Goal: Task Accomplishment & Management: Use online tool/utility

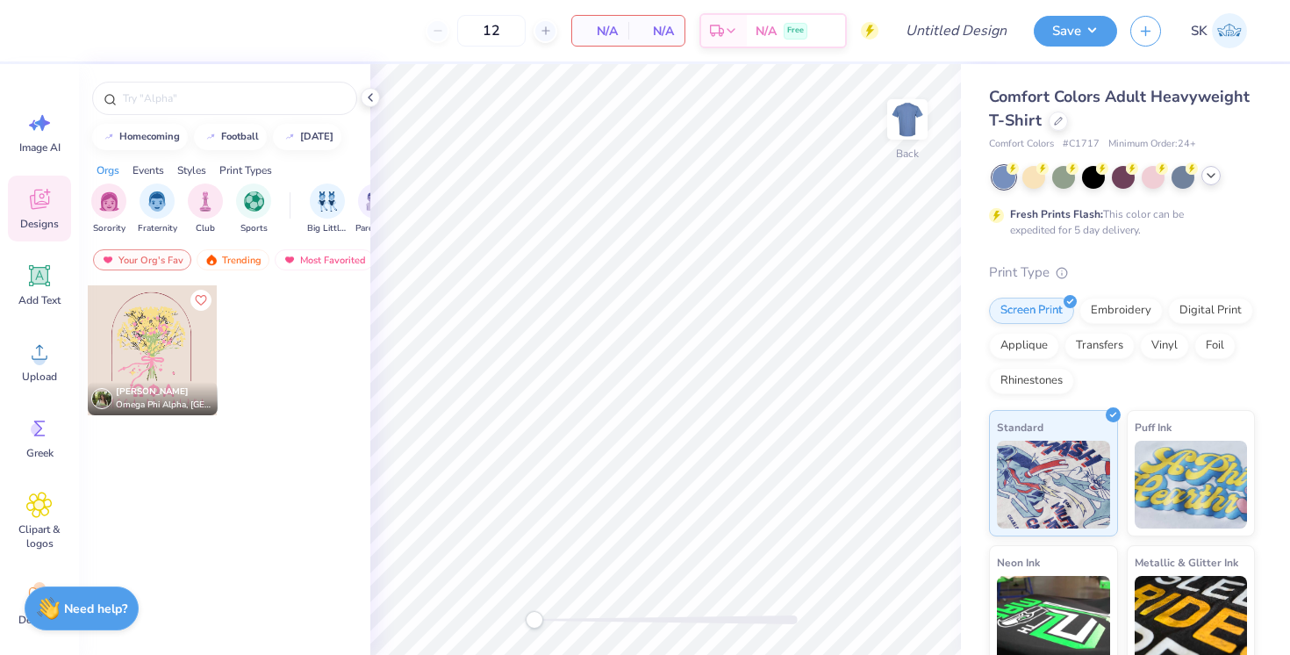
click at [1220, 173] on div at bounding box center [1210, 175] width 19 height 19
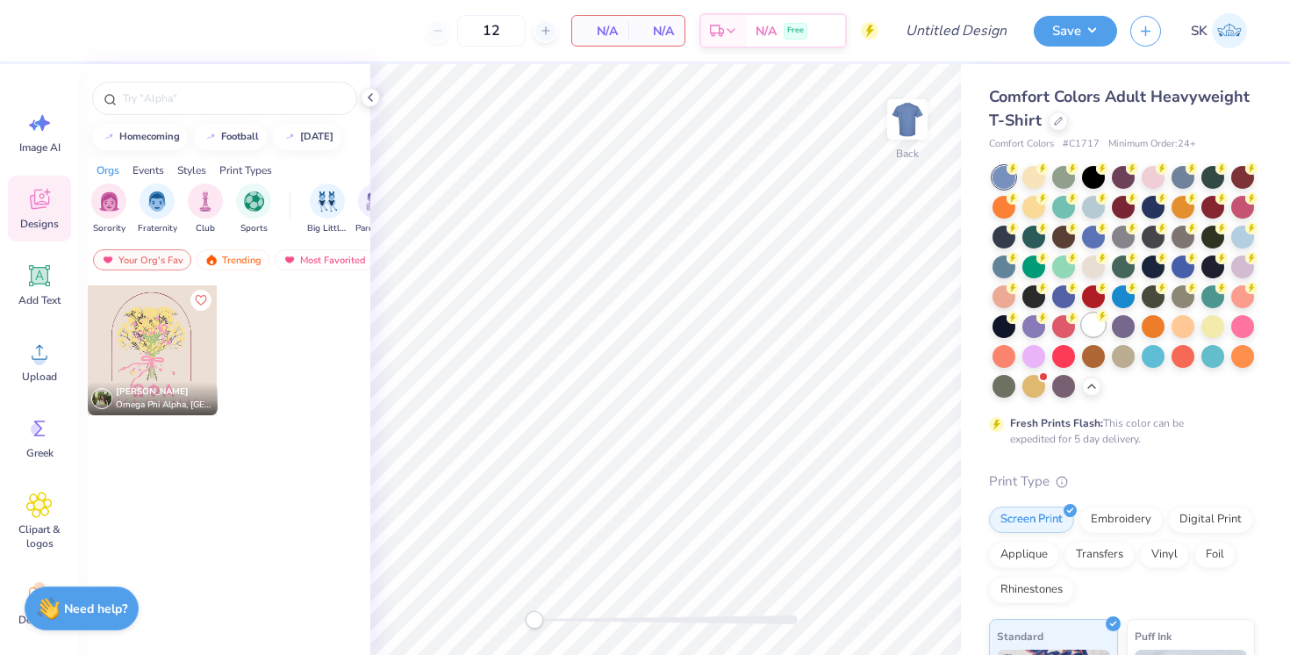
click at [1092, 327] on div at bounding box center [1093, 324] width 23 height 23
click at [1092, 383] on polyline at bounding box center [1091, 385] width 7 height 4
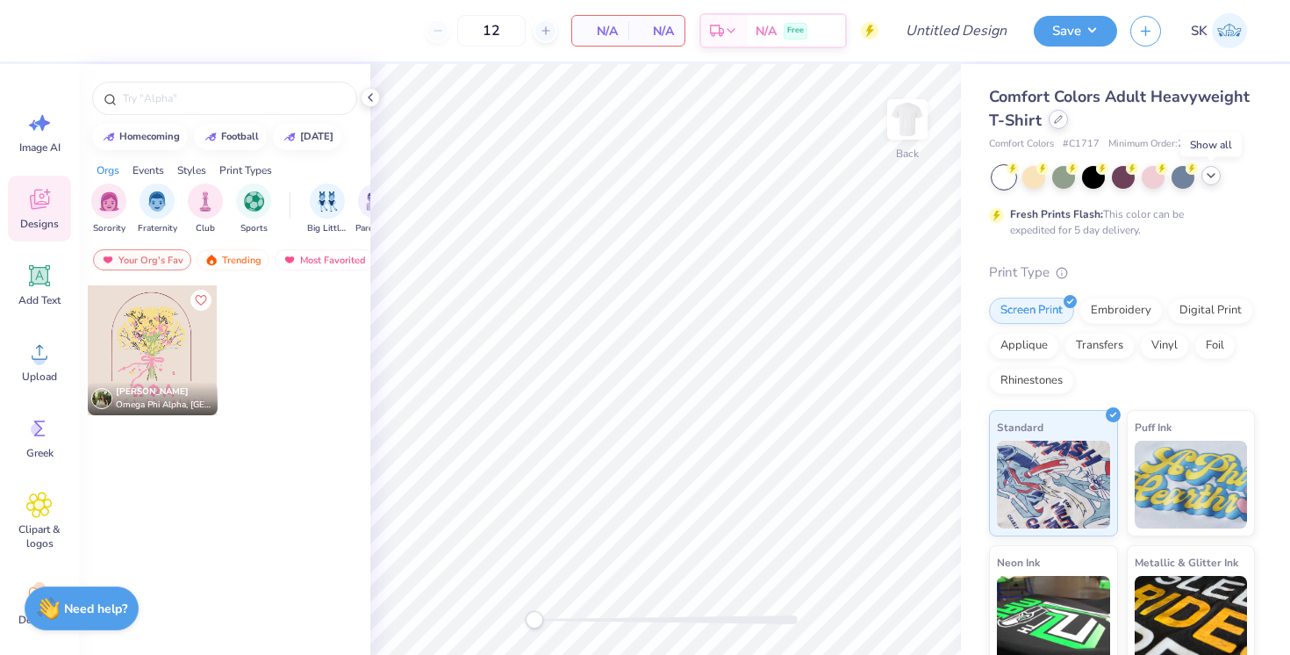
click at [1058, 121] on icon at bounding box center [1058, 119] width 9 height 9
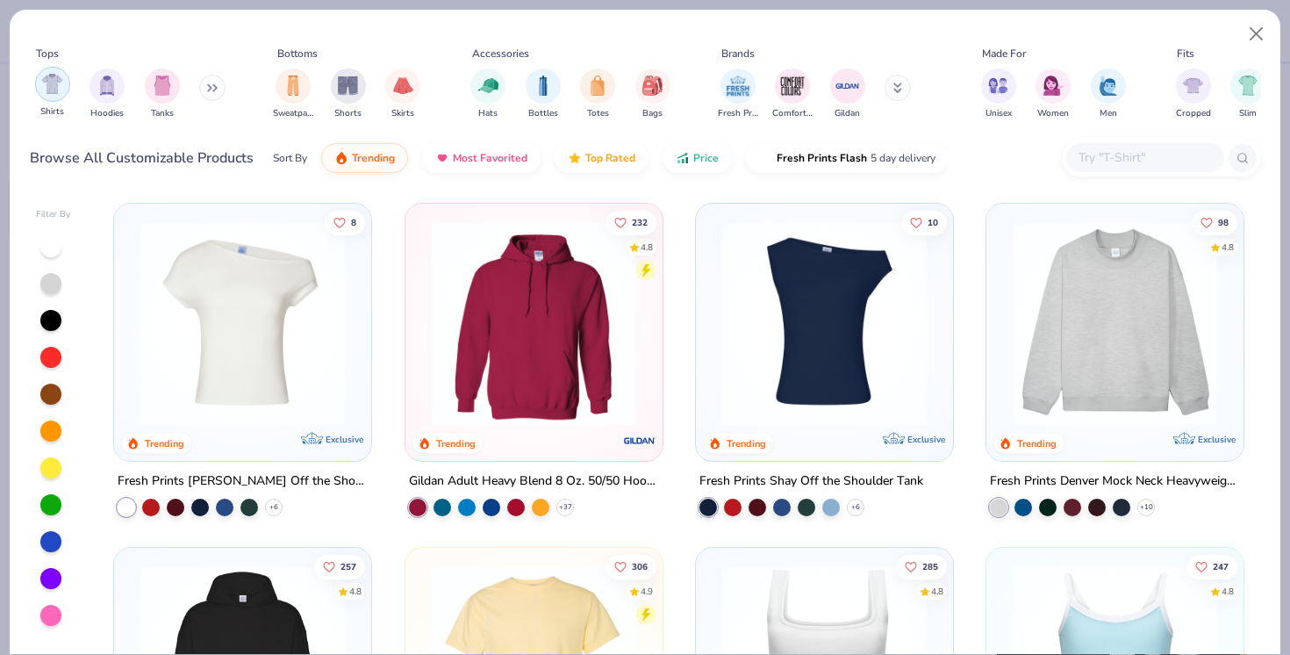
click at [51, 98] on div "filter for Shirts" at bounding box center [52, 84] width 35 height 35
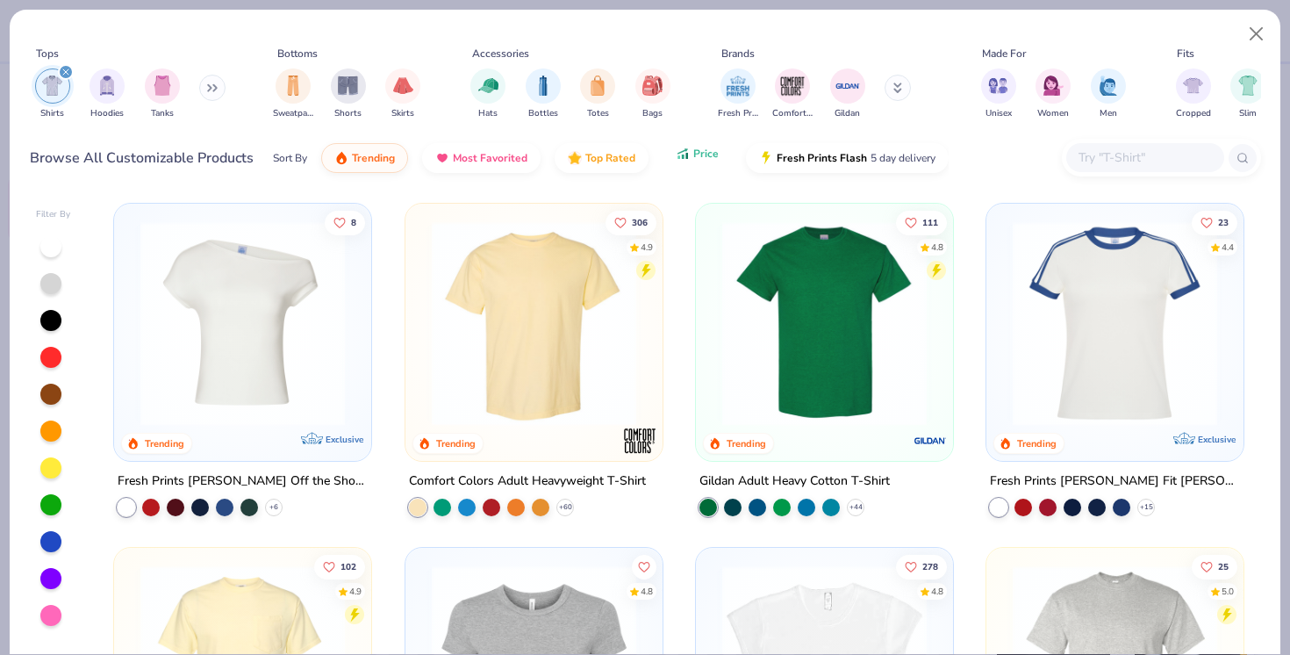
click at [693, 166] on button "Price" at bounding box center [696, 154] width 69 height 30
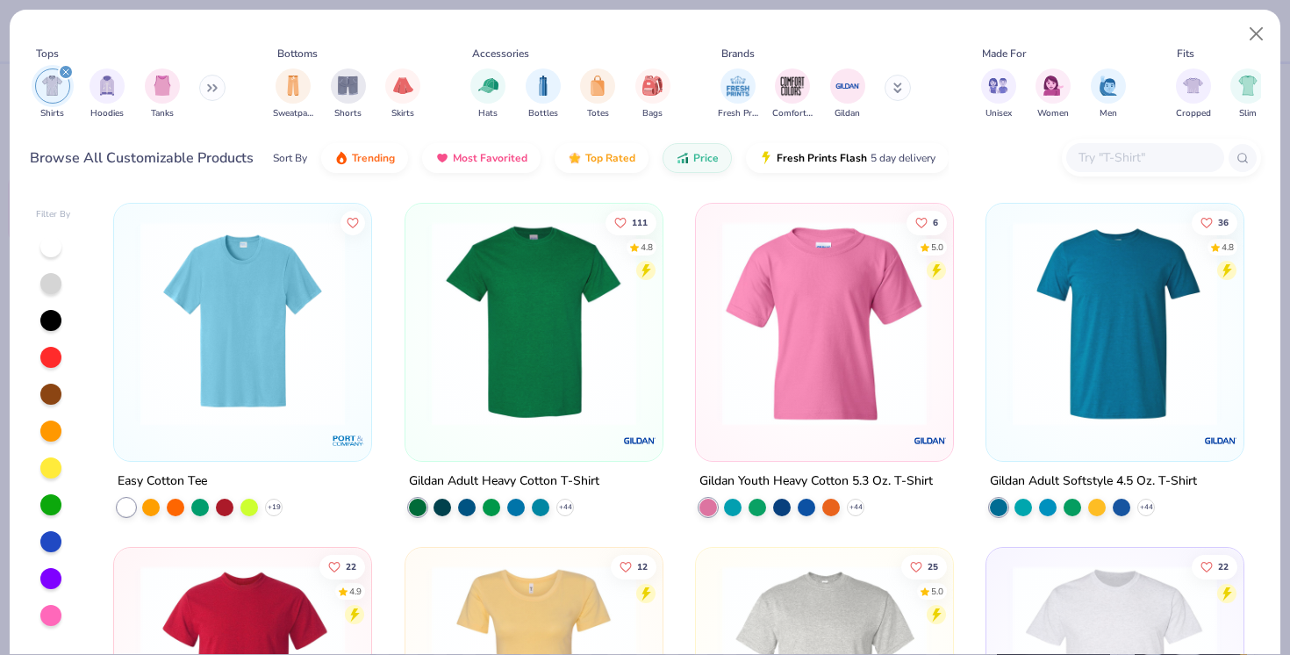
click at [514, 366] on img at bounding box center [534, 323] width 222 height 204
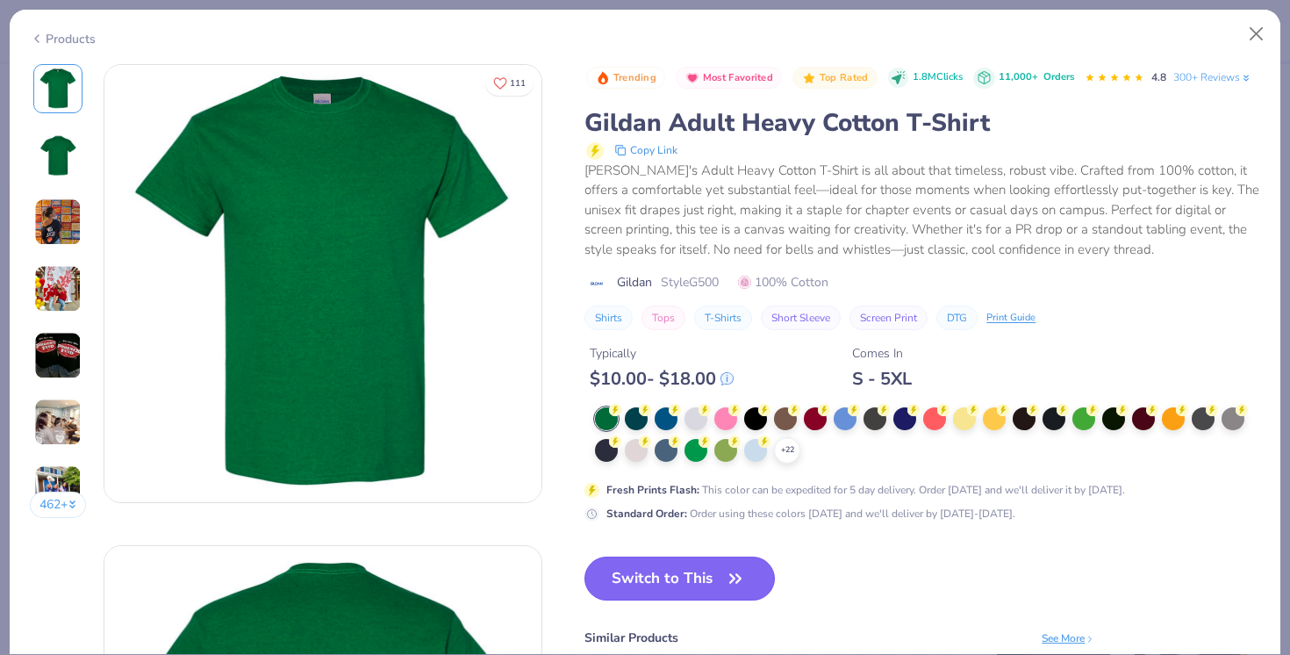
click at [691, 576] on button "Switch to This" at bounding box center [679, 578] width 190 height 44
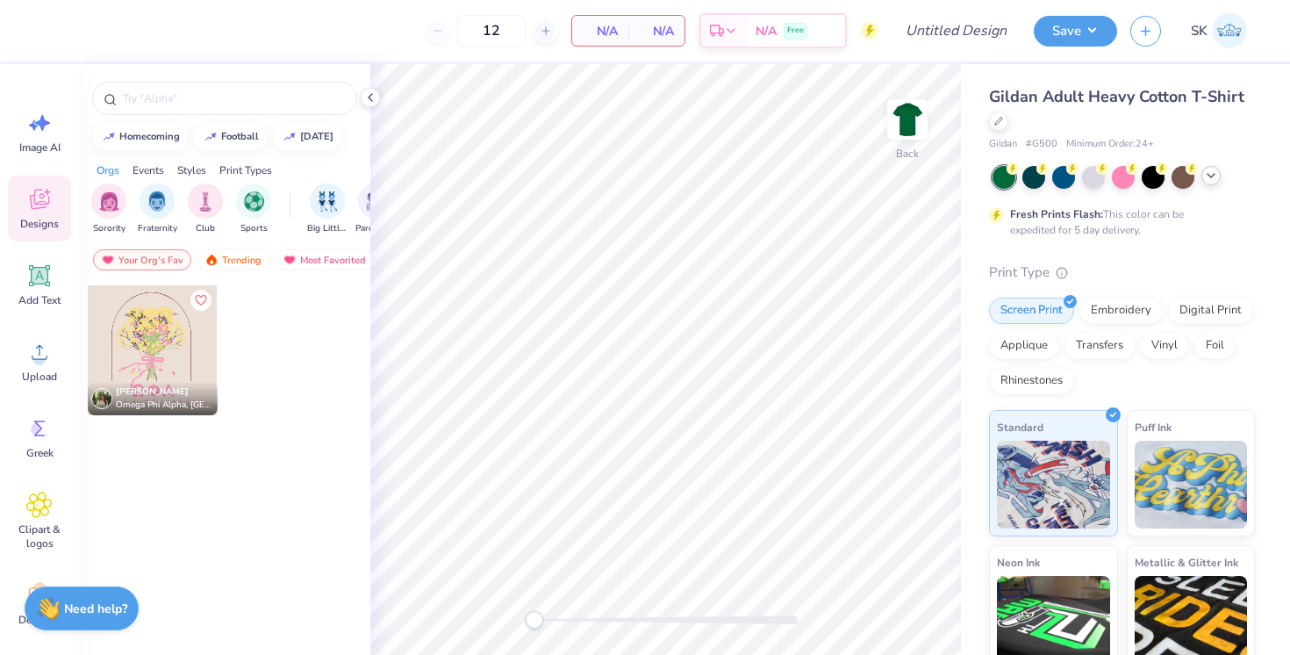
click at [1204, 177] on icon at bounding box center [1211, 175] width 14 height 14
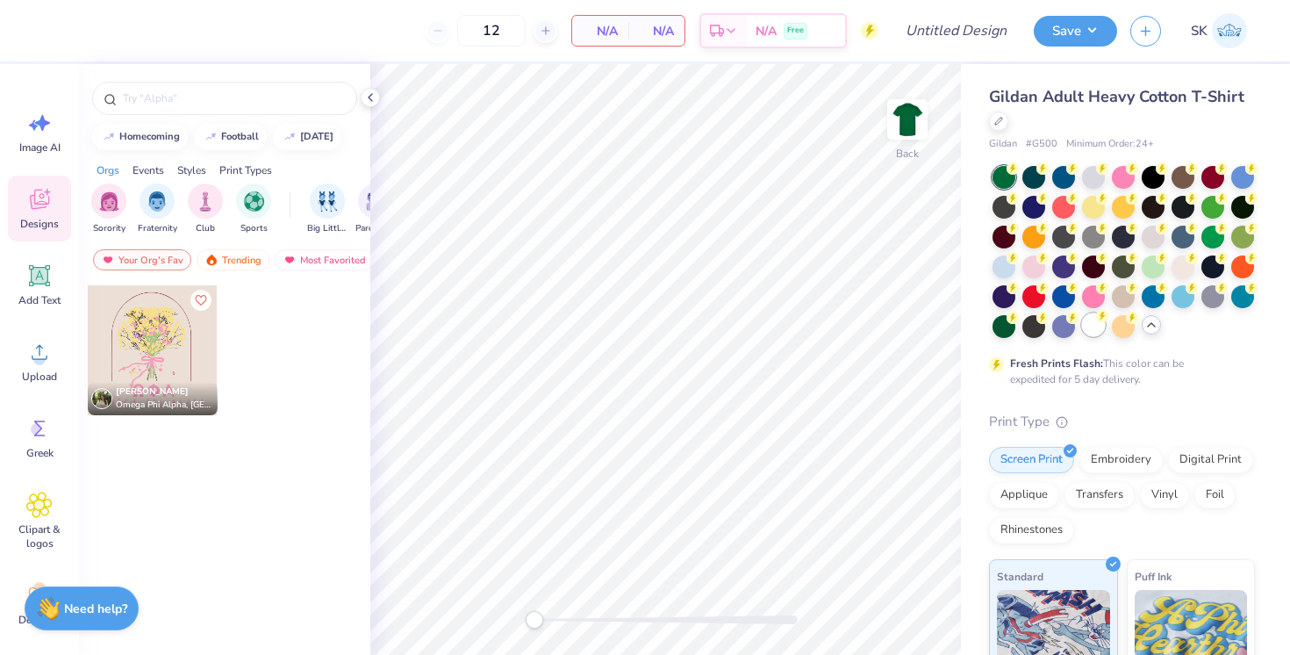
click at [1087, 314] on div at bounding box center [1093, 324] width 23 height 23
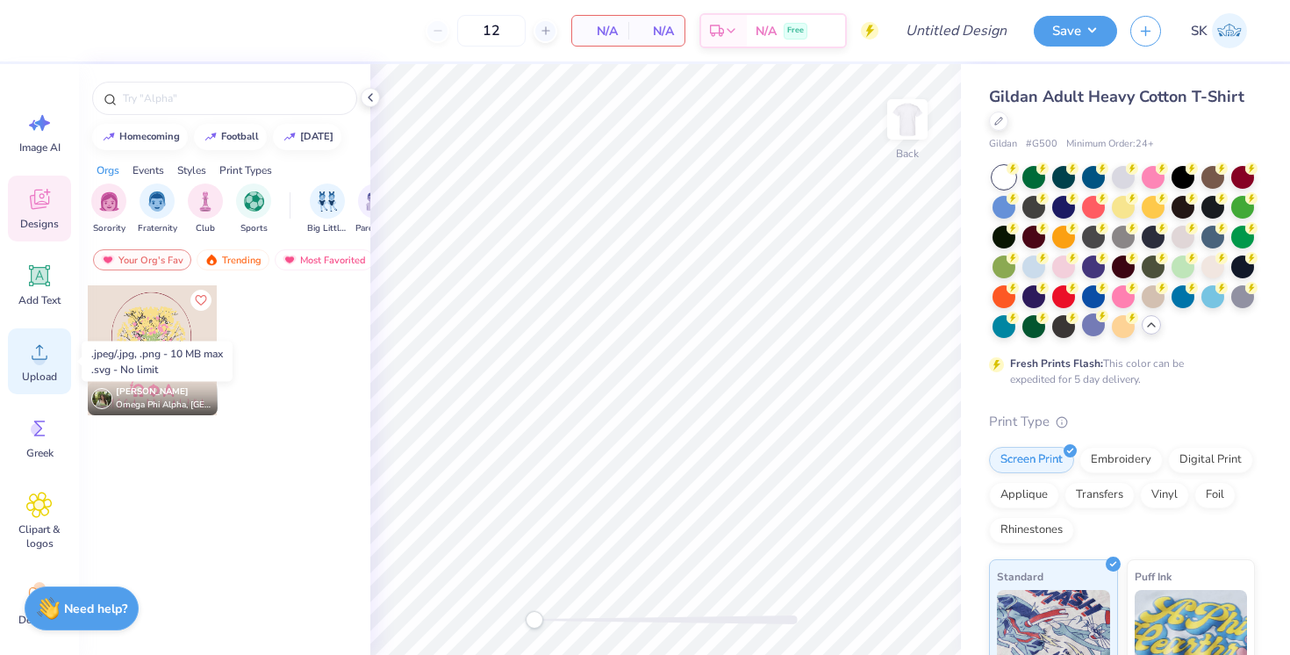
click at [36, 361] on circle at bounding box center [39, 359] width 12 height 12
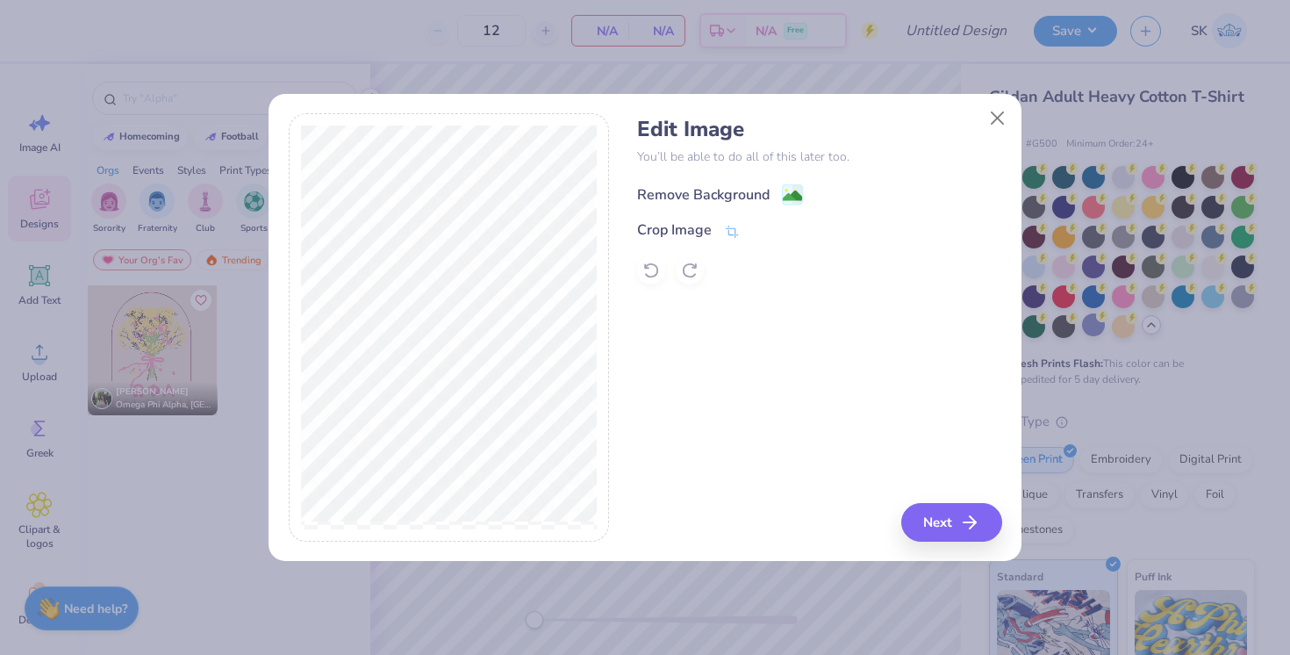
click at [747, 197] on div "Remove Background" at bounding box center [703, 194] width 132 height 21
click at [829, 193] on icon at bounding box center [830, 194] width 13 height 13
click at [651, 264] on icon at bounding box center [651, 271] width 15 height 16
click at [733, 226] on icon at bounding box center [732, 233] width 16 height 16
click at [761, 231] on icon at bounding box center [761, 230] width 11 height 11
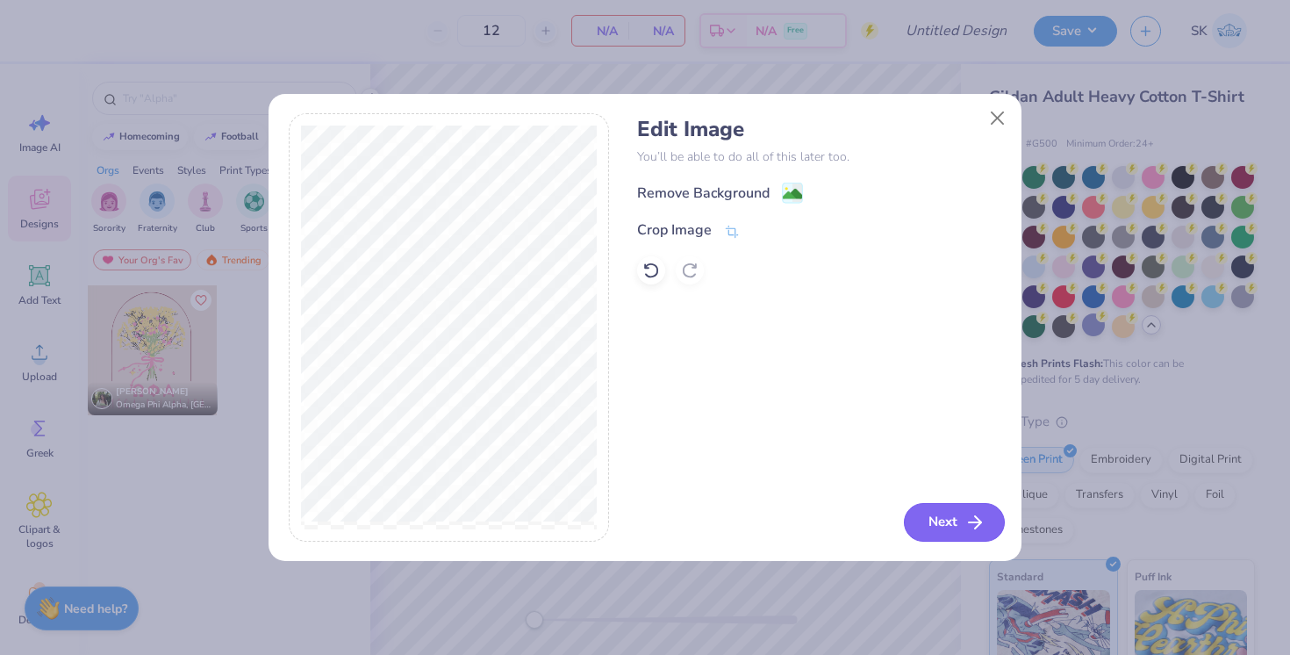
click at [946, 512] on button "Next" at bounding box center [954, 522] width 101 height 39
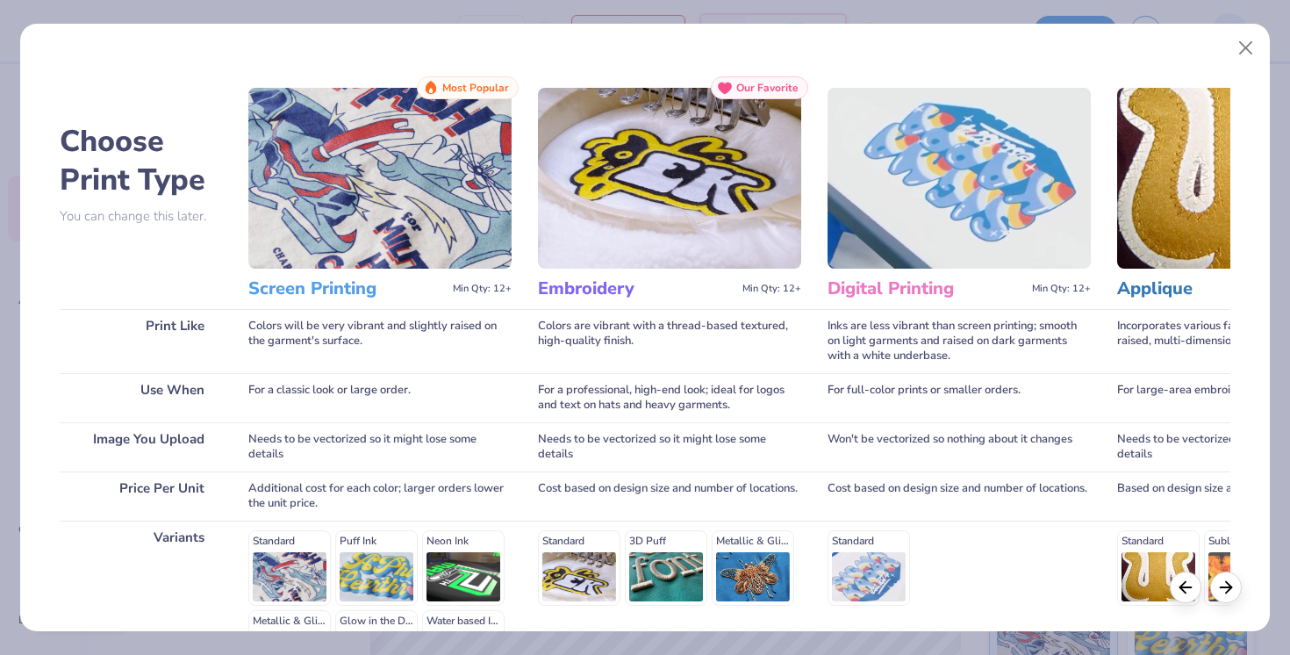
scroll to position [220, 0]
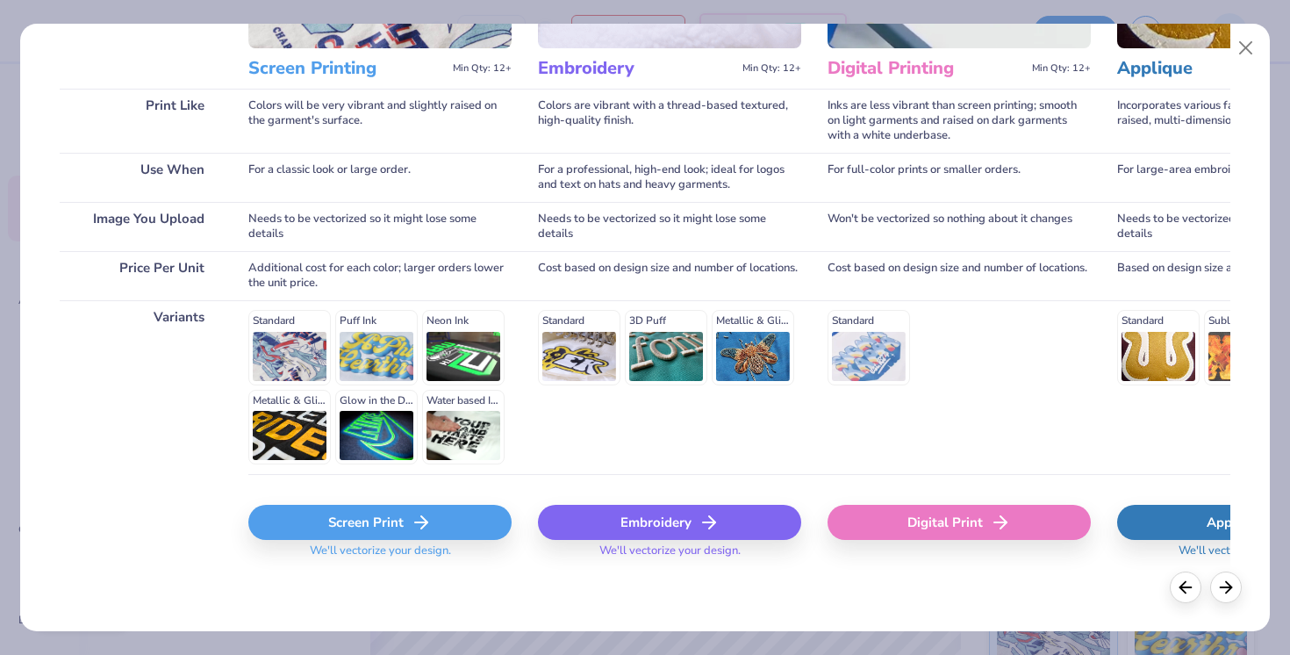
click at [340, 517] on div "Screen Print" at bounding box center [379, 522] width 263 height 35
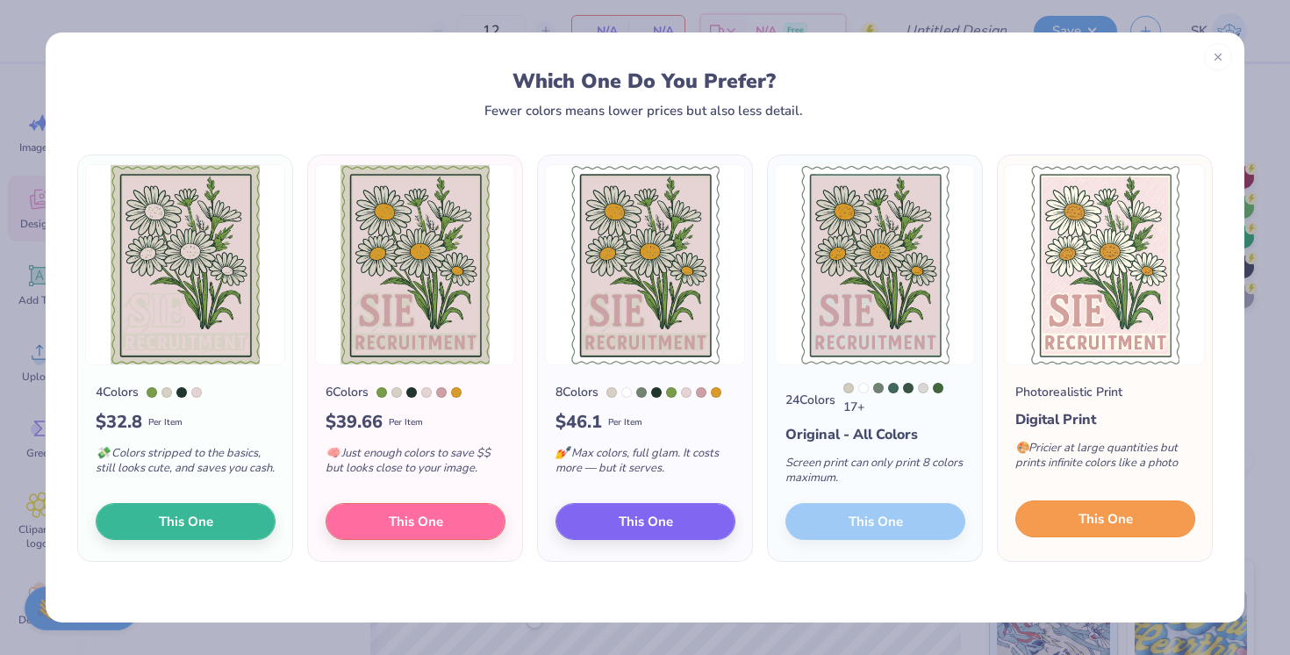
click at [1141, 520] on button "This One" at bounding box center [1105, 518] width 180 height 37
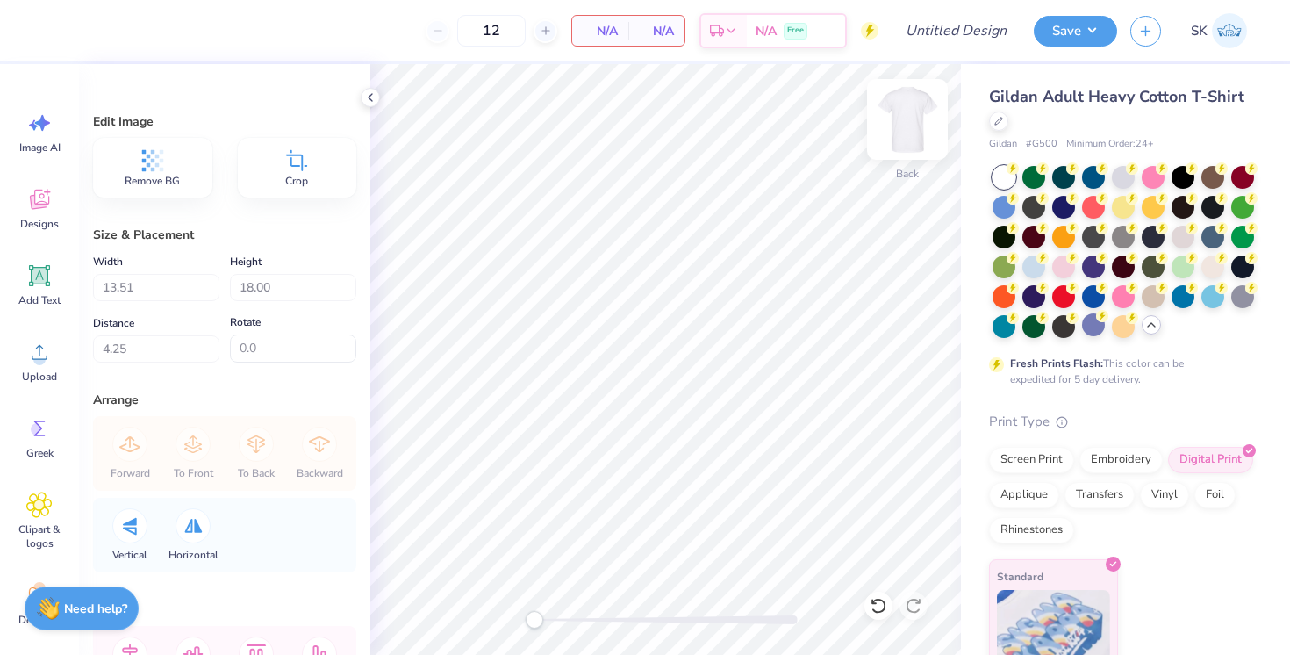
click at [901, 120] on img at bounding box center [907, 119] width 70 height 70
type input "13.30"
type input "17.71"
type input "5.99"
type input "10.43"
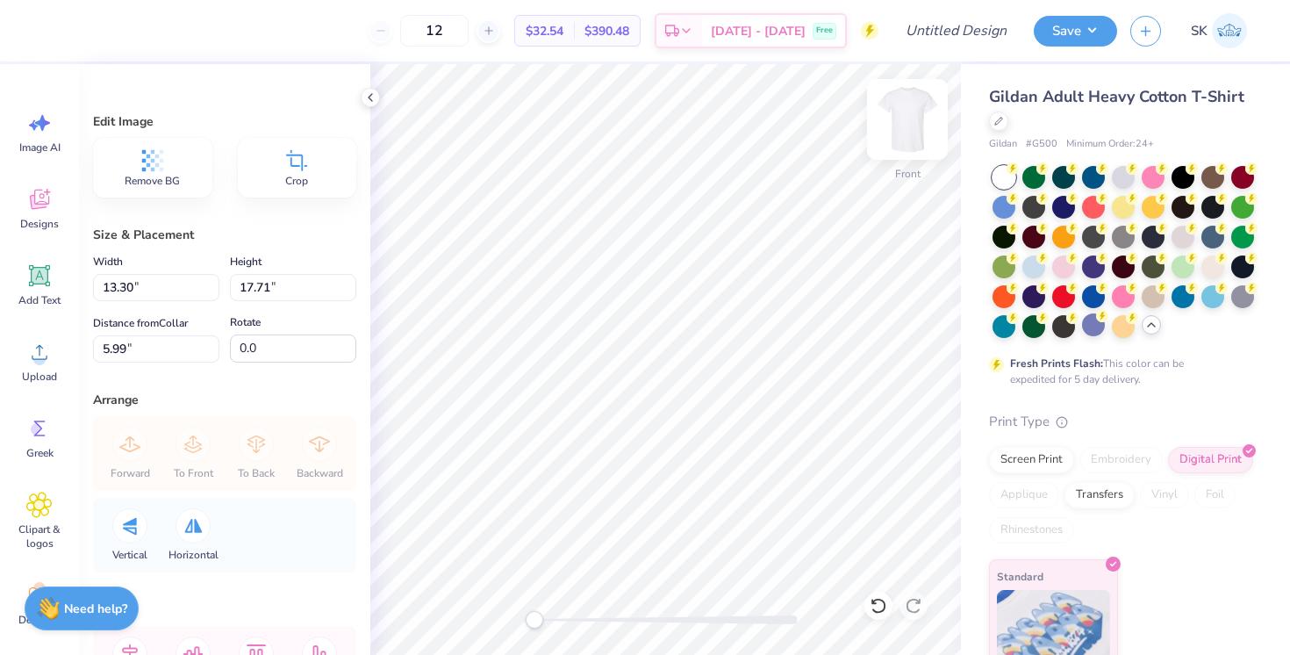
type input "13.88"
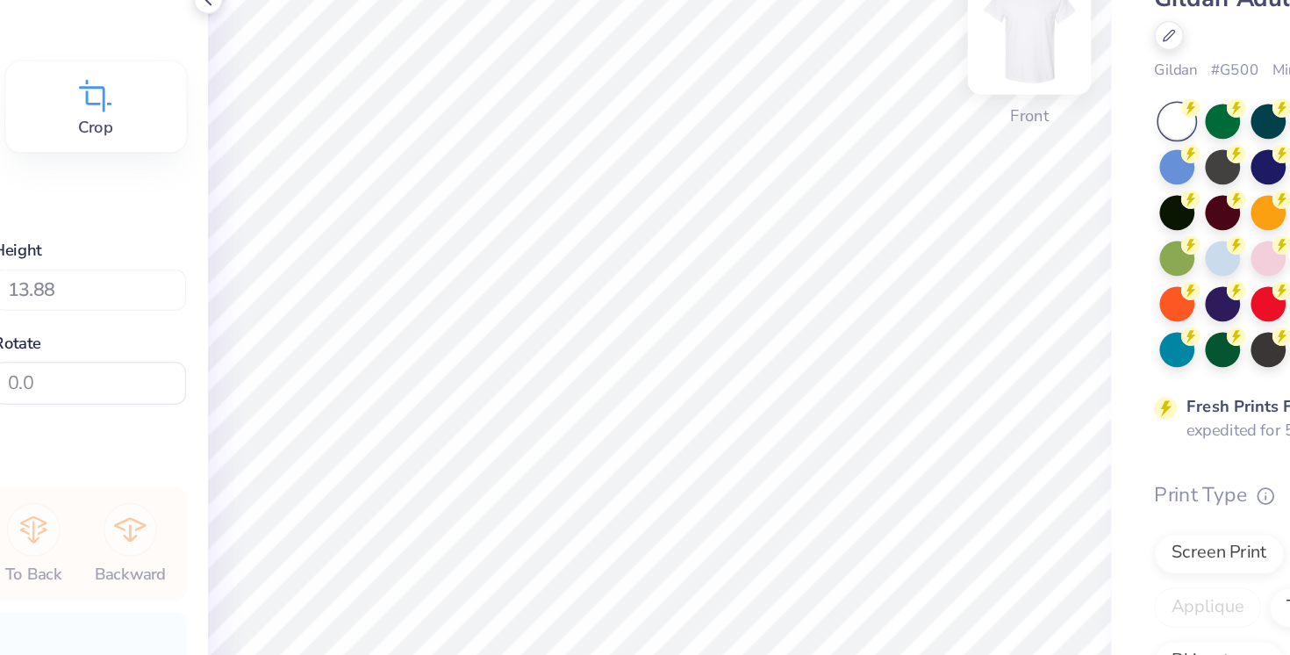
type input "3.00"
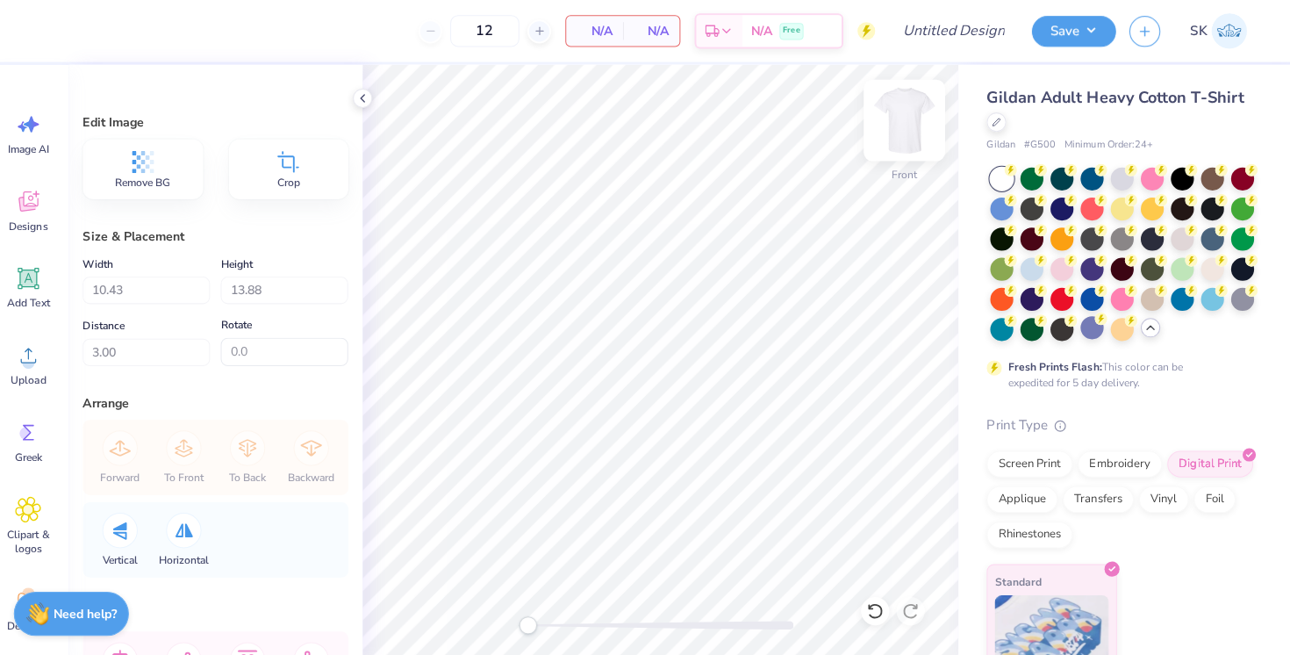
scroll to position [0, 0]
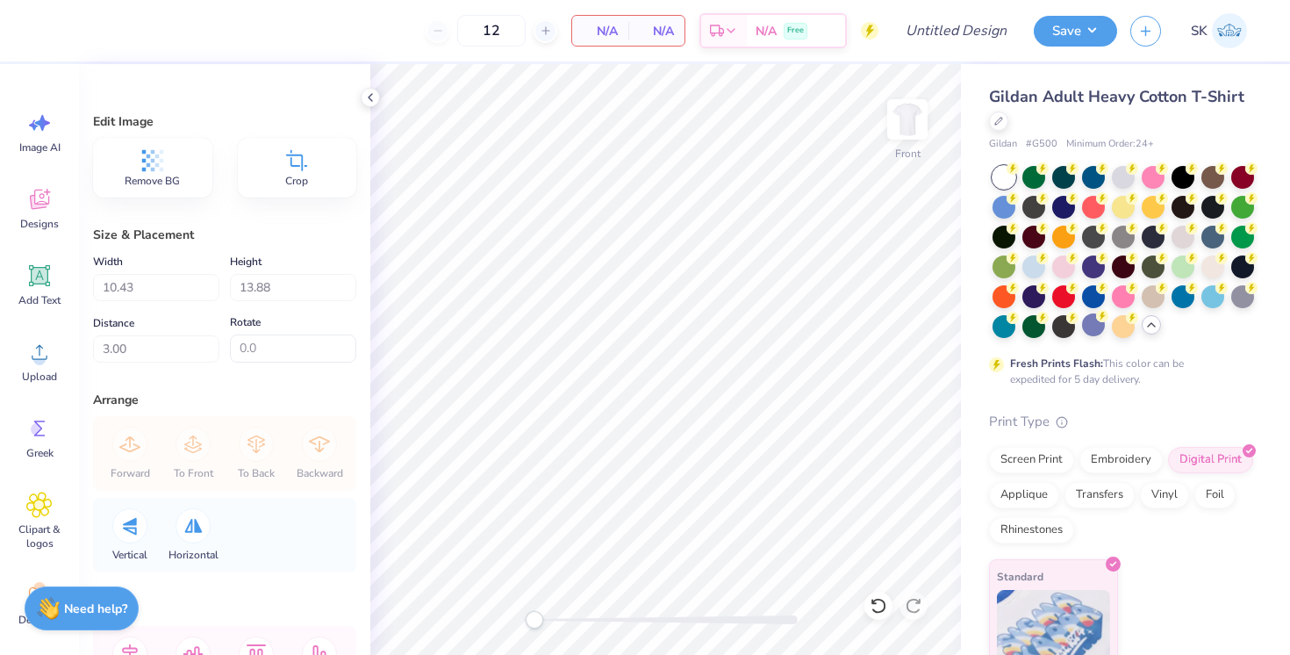
click at [1037, 474] on div "Screen Print Embroidery Digital Print Applique Transfers Vinyl Foil Rhinestones" at bounding box center [1122, 495] width 266 height 97
click at [1037, 465] on div "Screen Print" at bounding box center [1031, 457] width 85 height 26
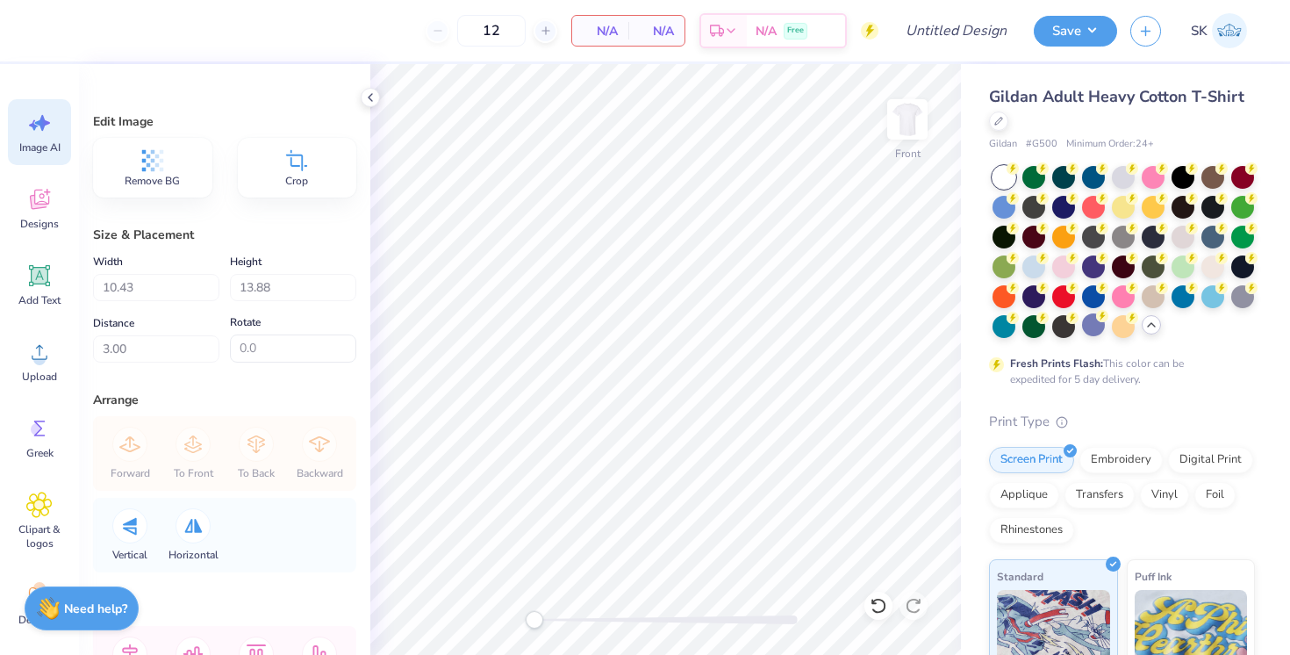
click at [46, 132] on icon at bounding box center [39, 123] width 26 height 26
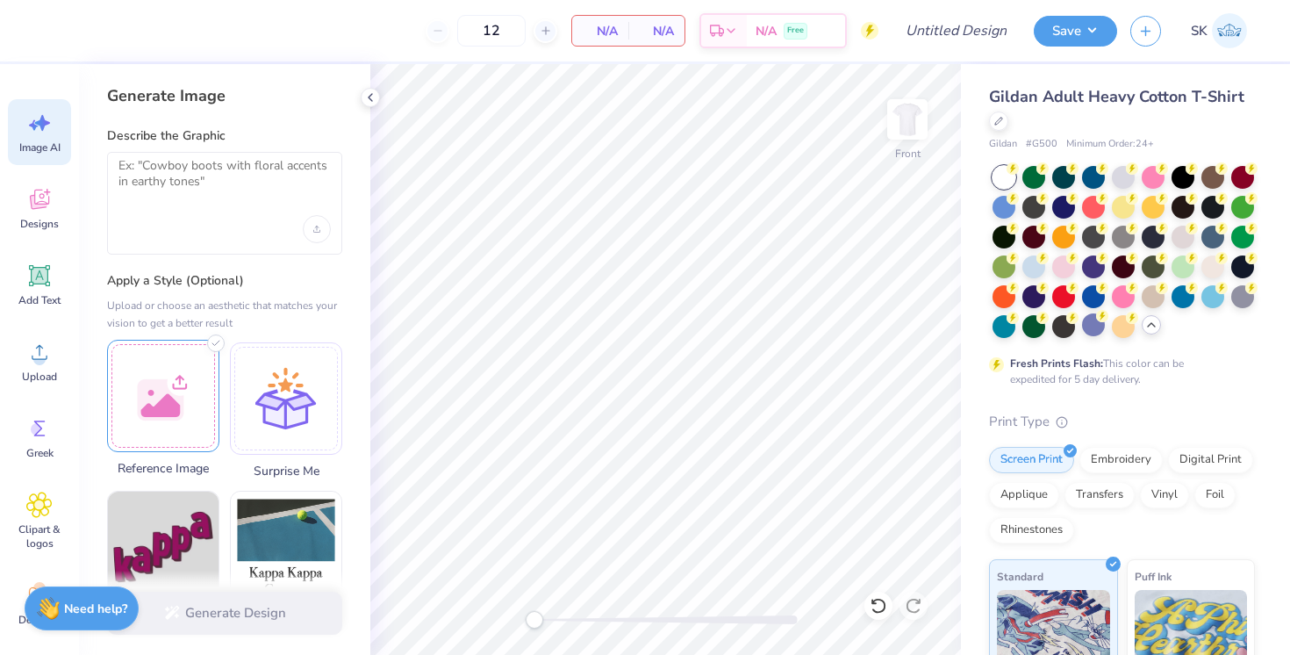
click at [174, 413] on div at bounding box center [163, 396] width 112 height 112
click at [210, 175] on textarea at bounding box center [224, 180] width 212 height 44
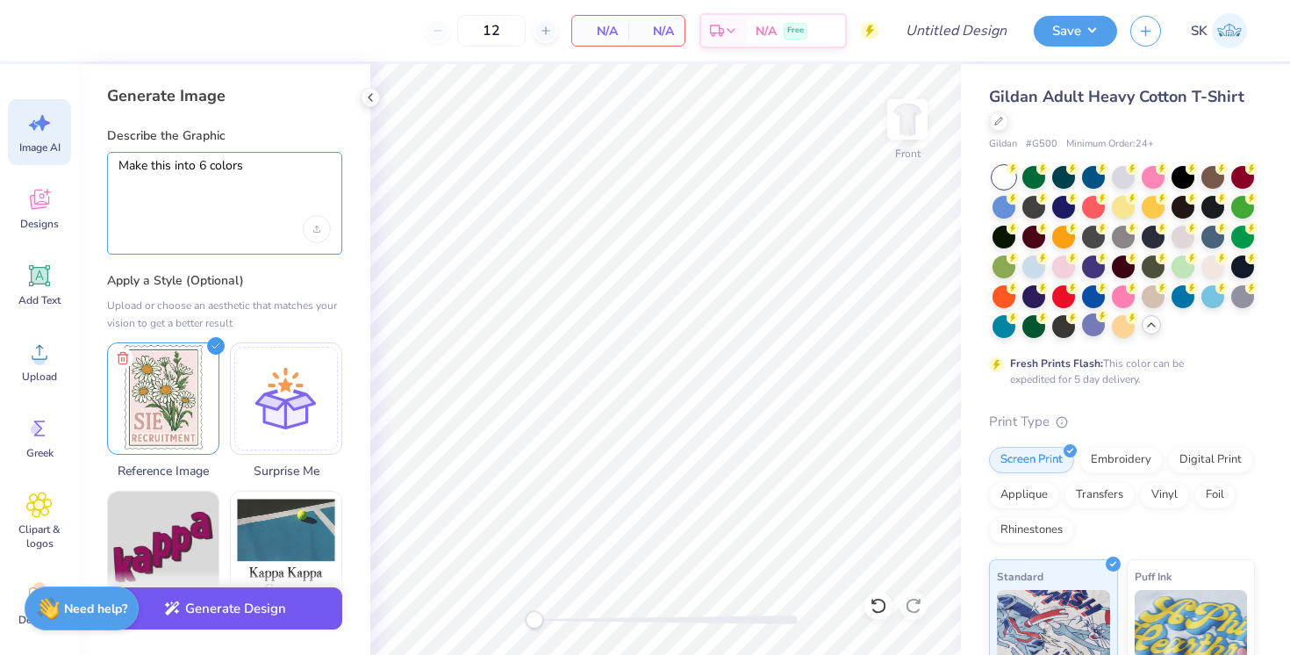
type textarea "Make this into 6 colors"
click at [207, 619] on button "Generate Design" at bounding box center [224, 608] width 235 height 43
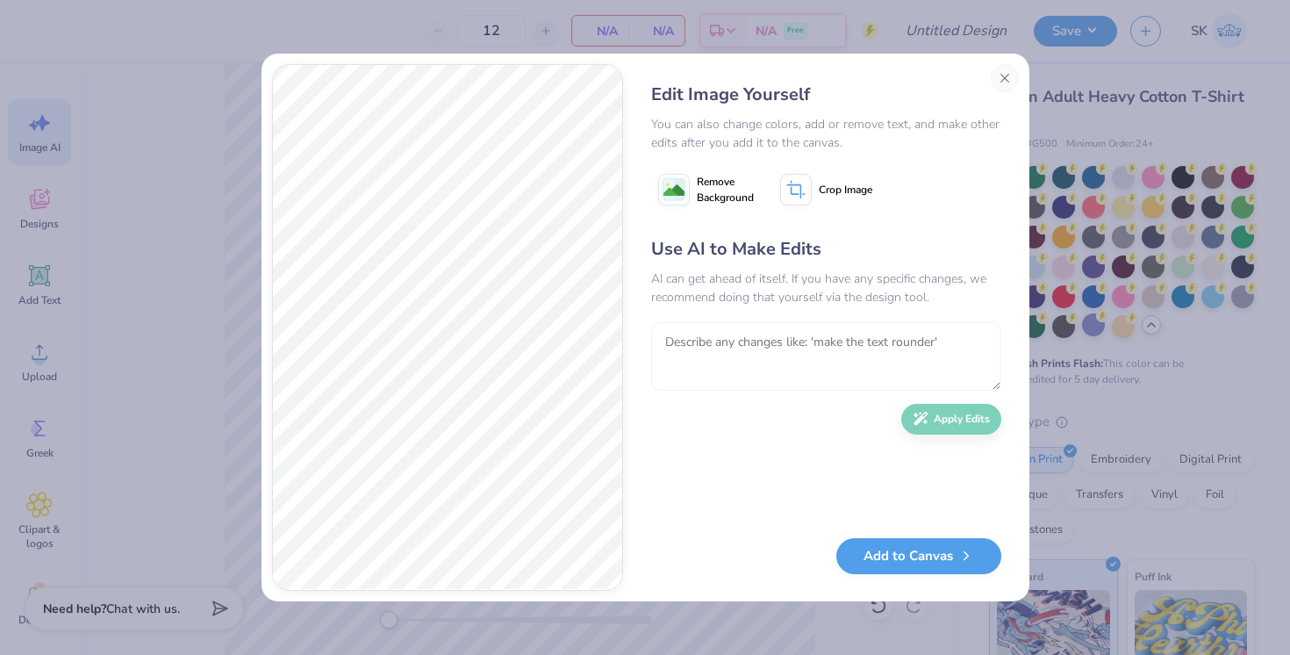
click at [884, 345] on textarea at bounding box center [826, 356] width 350 height 68
click at [1006, 82] on button "Close" at bounding box center [1005, 78] width 28 height 28
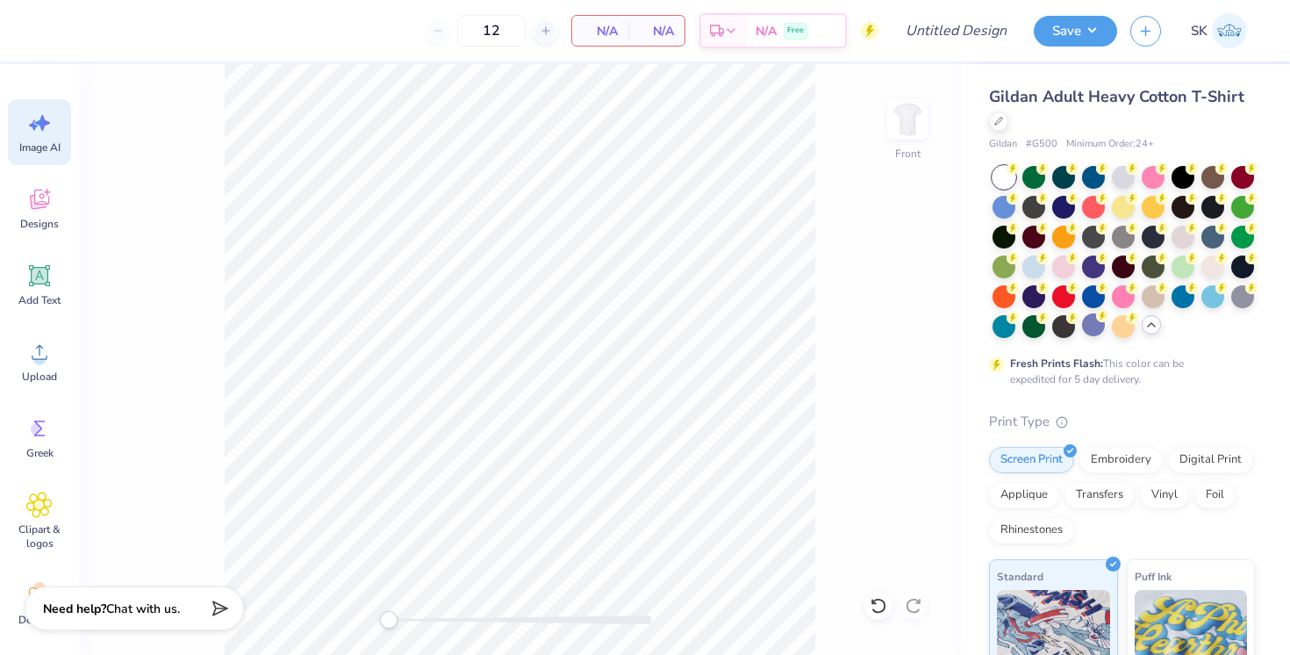
scroll to position [0, 39]
click at [19, 123] on div "Image AI" at bounding box center [39, 132] width 63 height 66
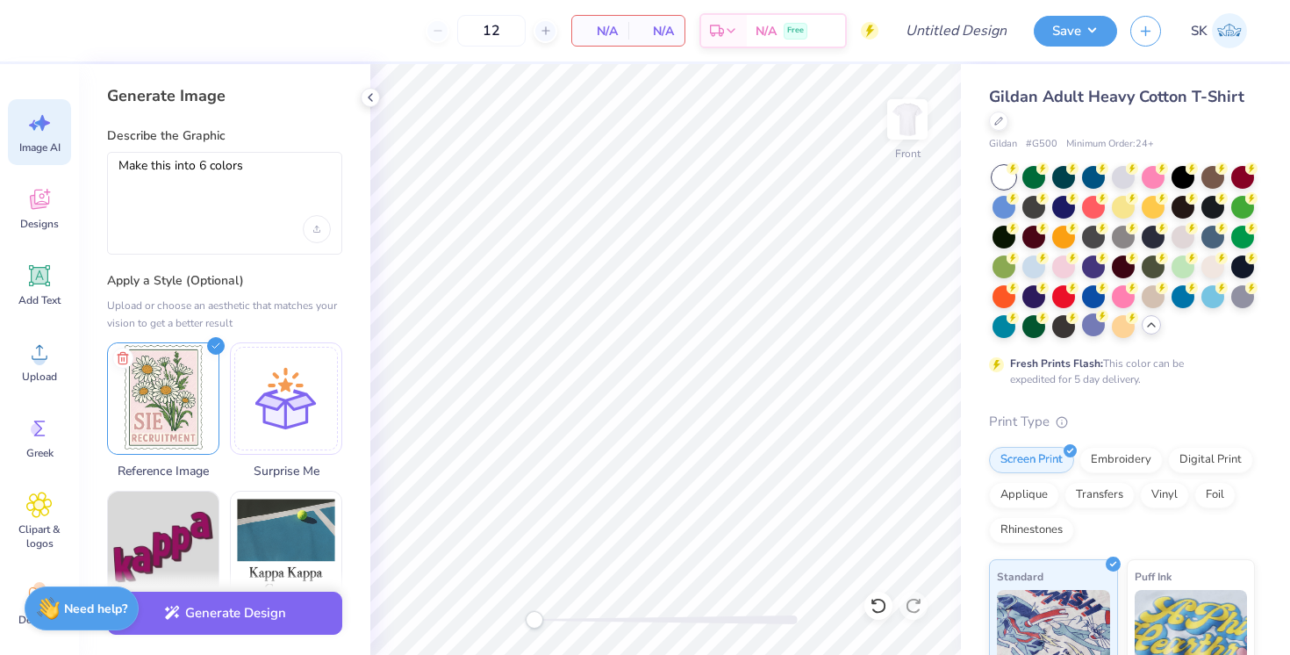
scroll to position [0, 0]
drag, startPoint x: 259, startPoint y: 177, endPoint x: 31, endPoint y: 100, distance: 240.8
click at [31, 100] on div "12 N/A Per Item N/A Total Est. Delivery N/A Free Design Title Save SK Image AI …" at bounding box center [645, 327] width 1290 height 655
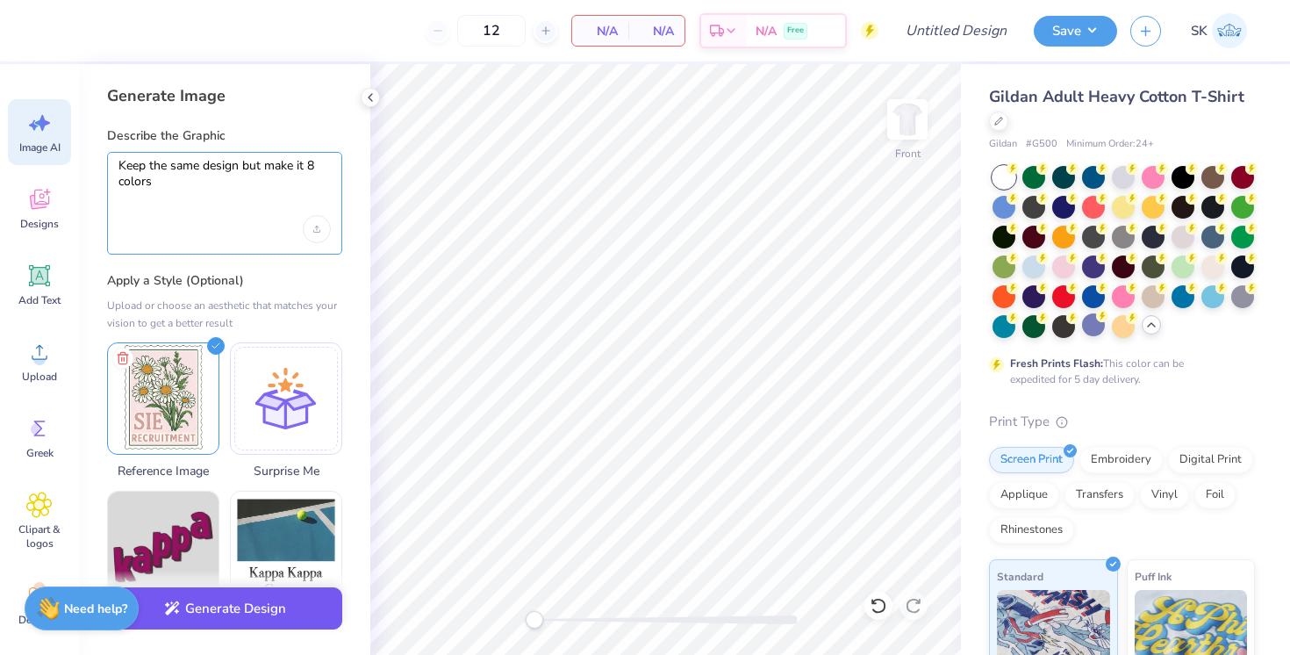
type textarea "Keep the same design but make it 8 colors"
click at [252, 616] on button "Generate Design" at bounding box center [224, 608] width 235 height 43
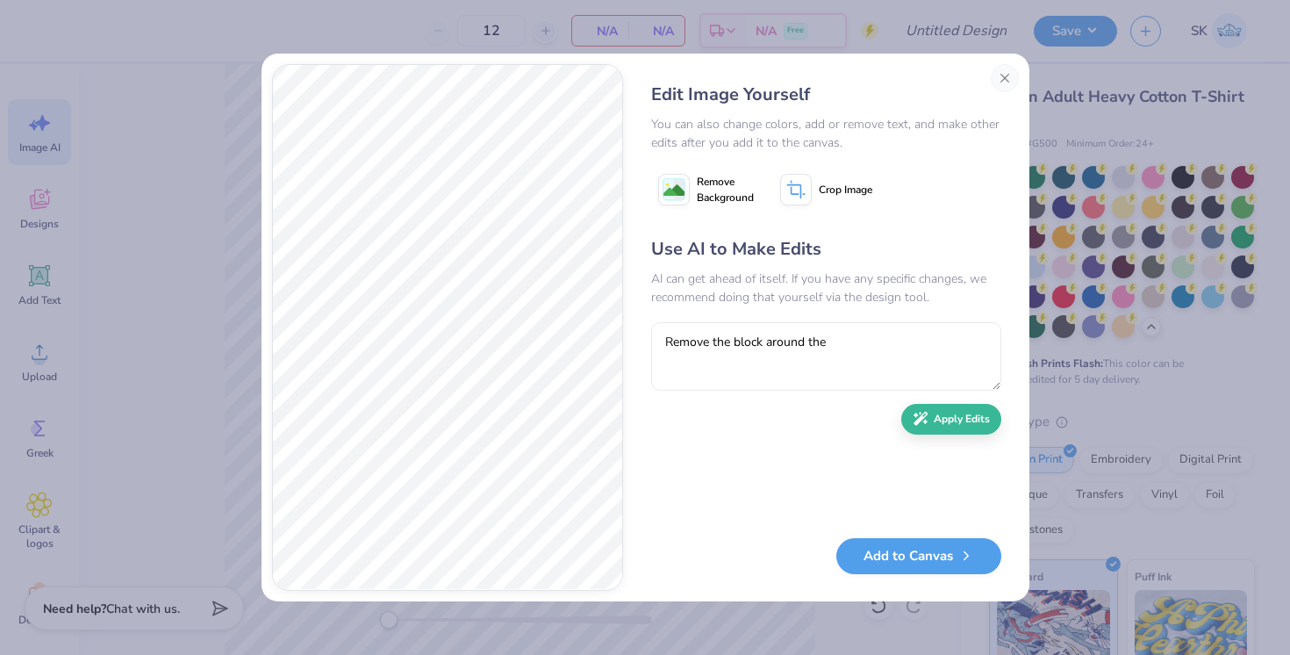
type textarea "Remove the block around the"
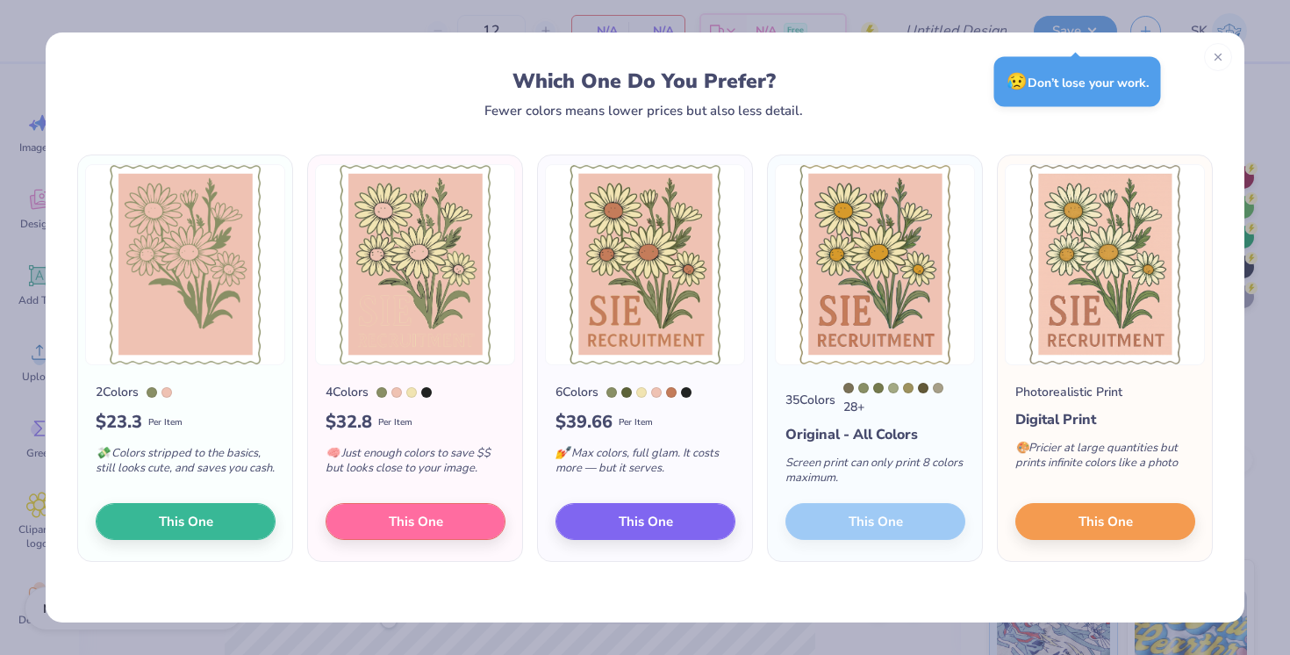
click at [888, 522] on div "35 Colors 28 + Original - All Colors Screen print can only print 8 colors maxim…" at bounding box center [875, 463] width 214 height 196
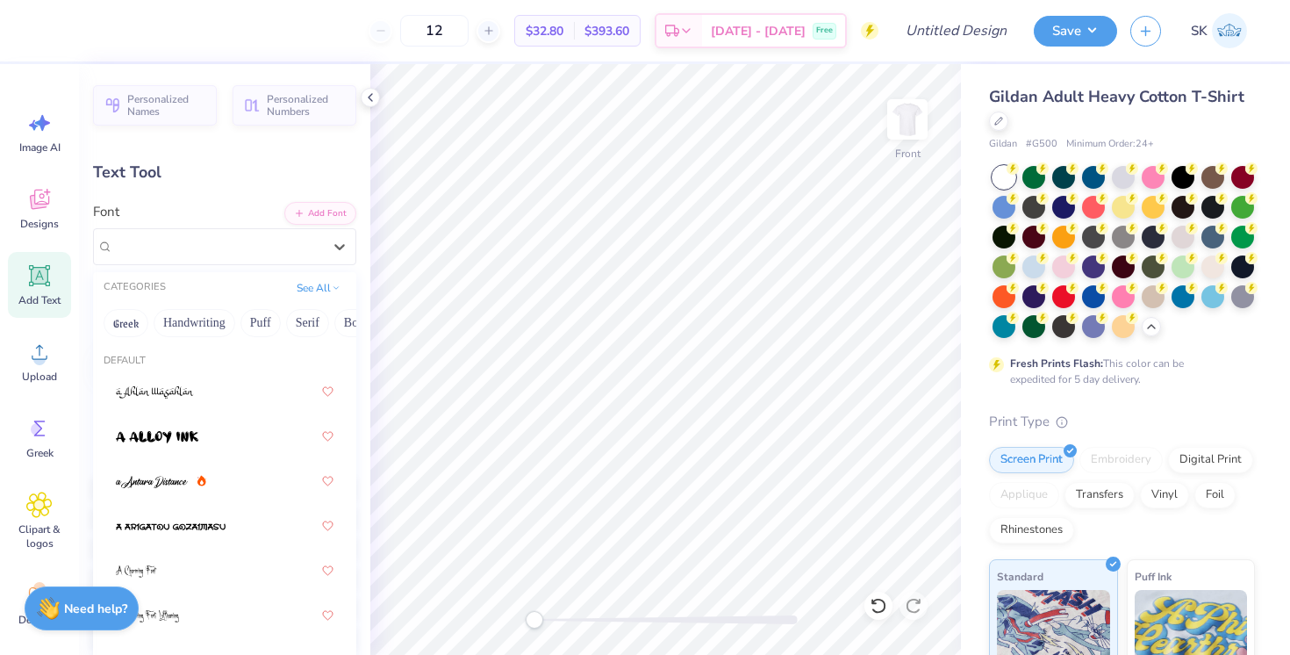
scroll to position [873, 0]
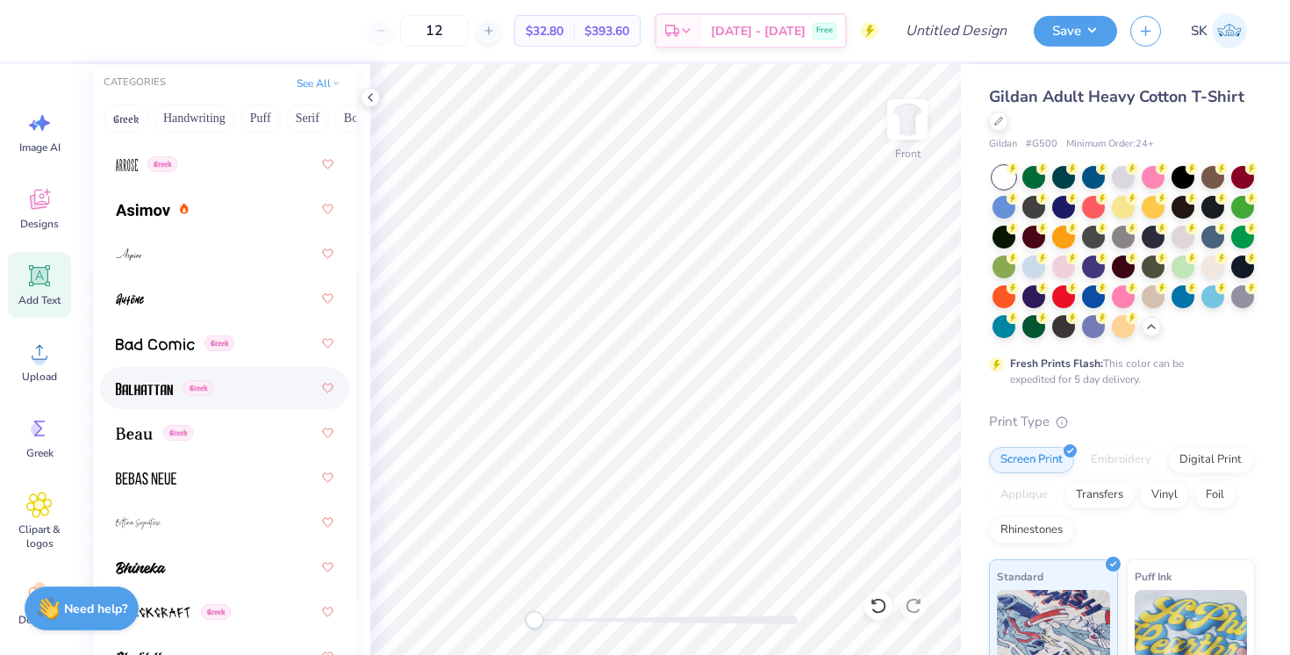
click at [147, 390] on img at bounding box center [144, 389] width 57 height 12
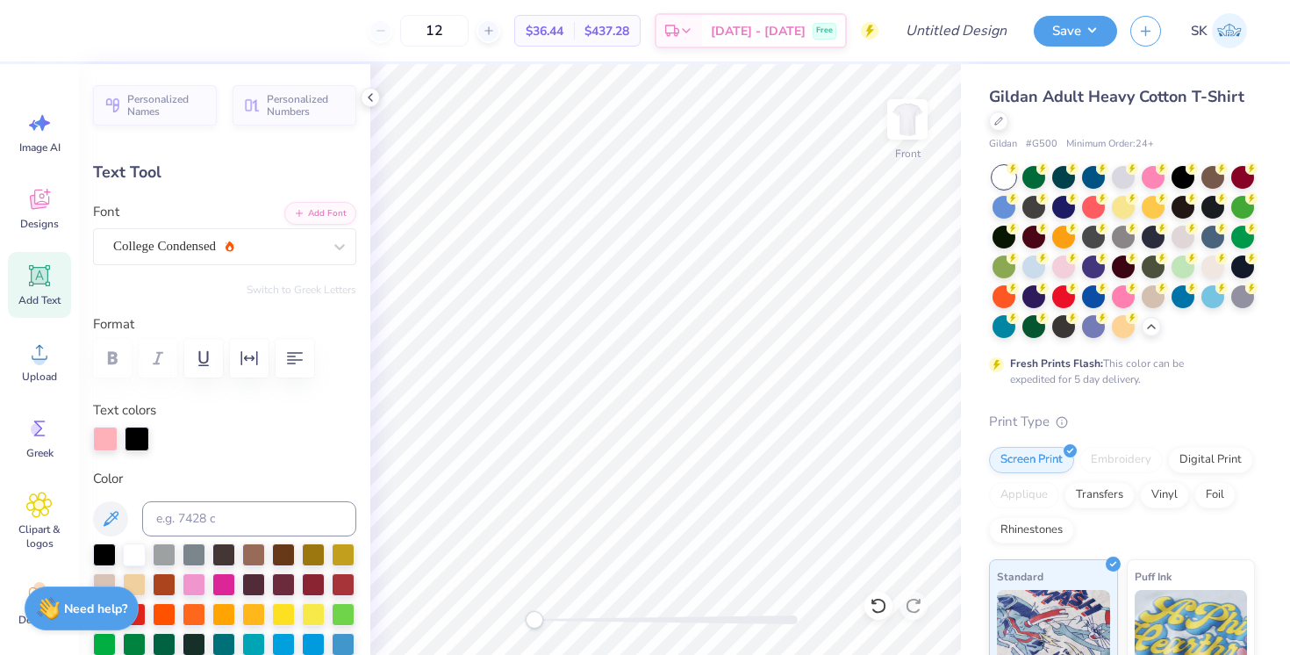
scroll to position [404, 0]
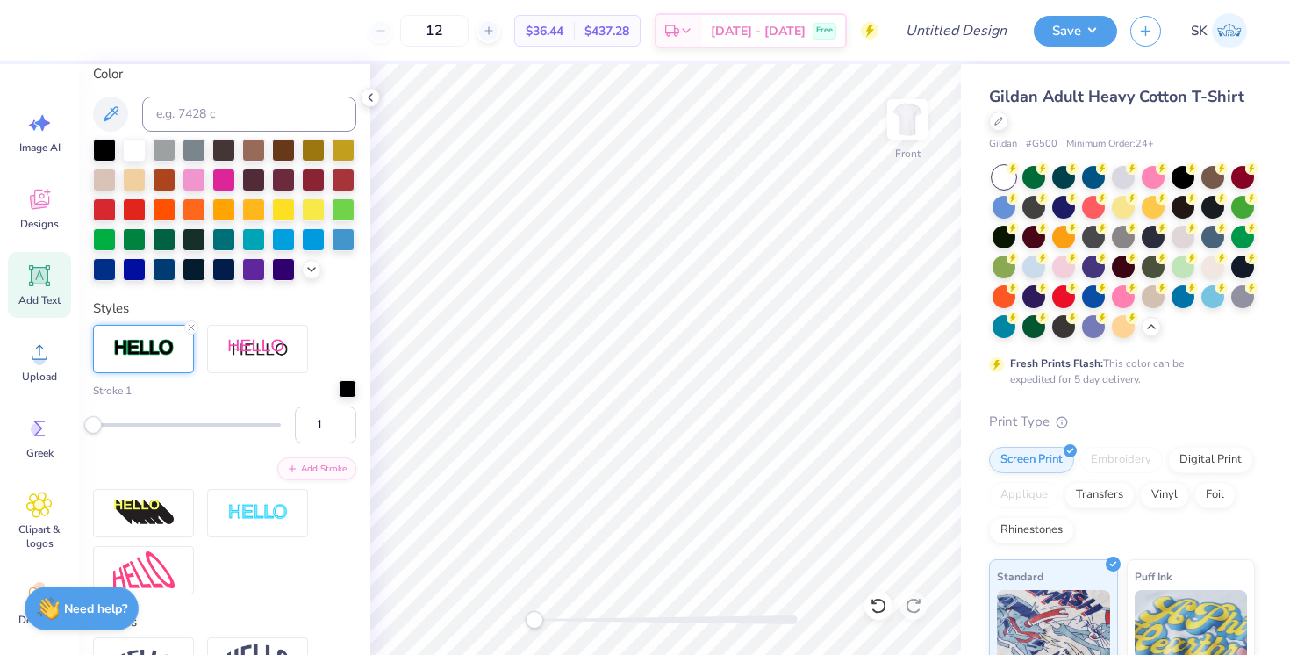
click at [348, 384] on div at bounding box center [348, 389] width 18 height 18
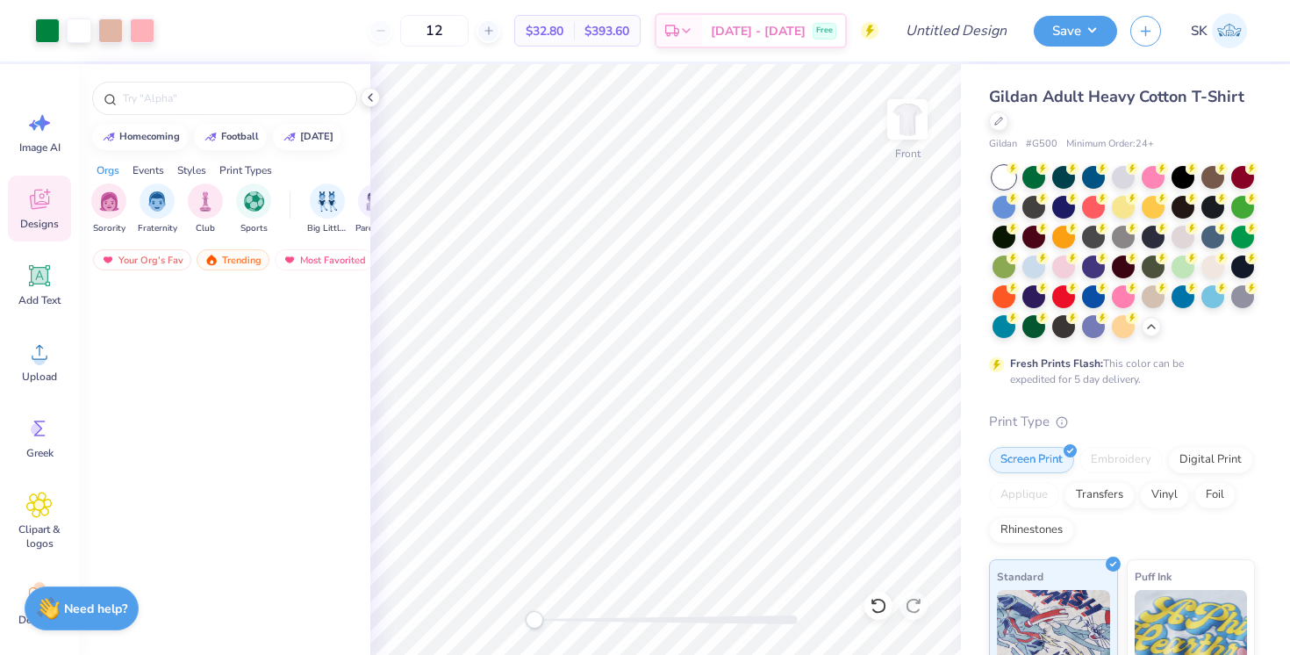
scroll to position [2167, 0]
